Goal: Task Accomplishment & Management: Complete application form

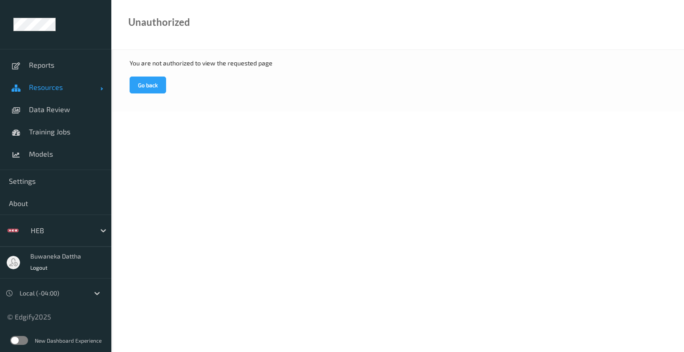
click at [57, 89] on span "Resources" at bounding box center [64, 87] width 71 height 9
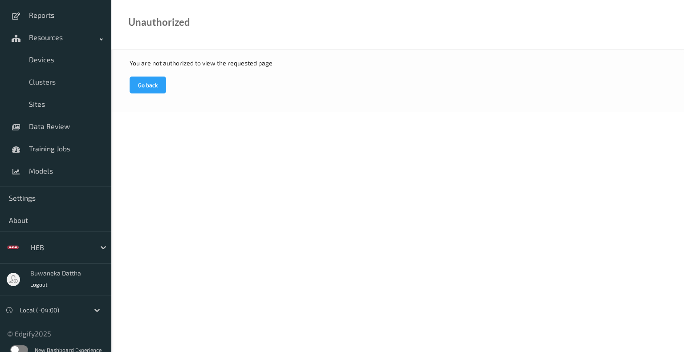
scroll to position [58, 0]
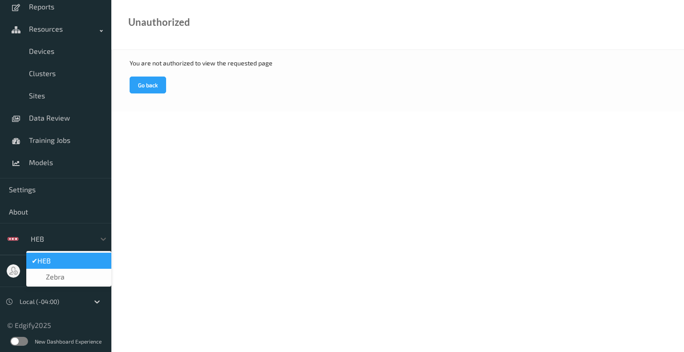
click at [86, 238] on div at bounding box center [61, 239] width 60 height 11
click at [78, 274] on div "Zebra" at bounding box center [69, 277] width 74 height 9
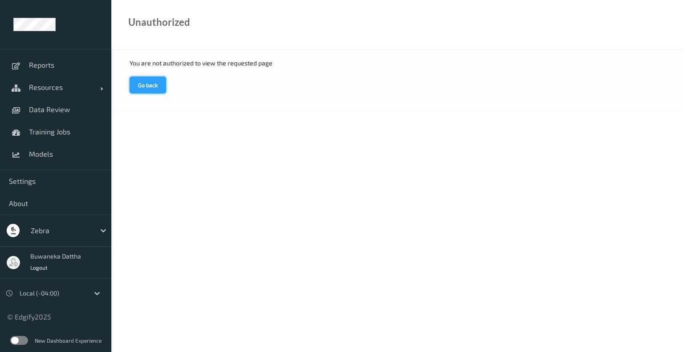
click at [153, 85] on button "Go back" at bounding box center [148, 85] width 37 height 17
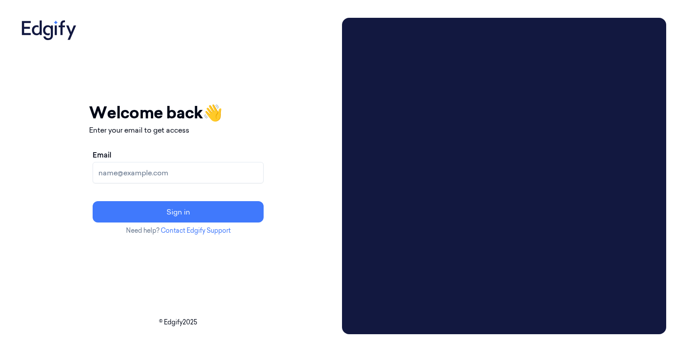
drag, startPoint x: 187, startPoint y: 164, endPoint x: 193, endPoint y: 169, distance: 7.6
click at [189, 165] on input "Email" at bounding box center [178, 172] width 171 height 21
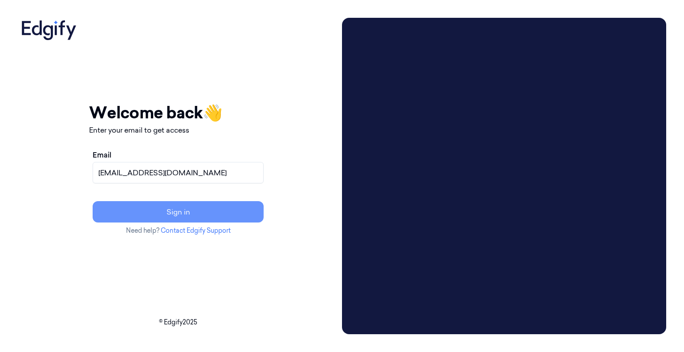
type input "[EMAIL_ADDRESS][DOMAIN_NAME]"
click at [197, 208] on button "Sign in" at bounding box center [178, 211] width 171 height 21
